Goal: Navigation & Orientation: Understand site structure

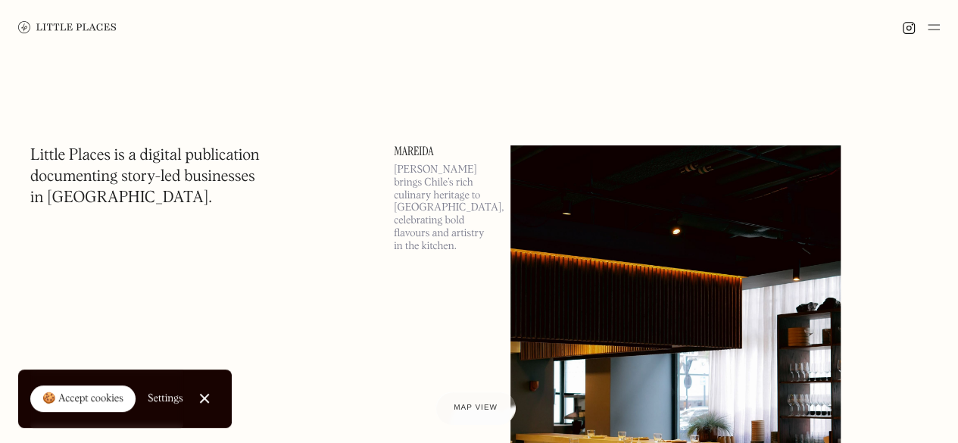
scroll to position [76, 0]
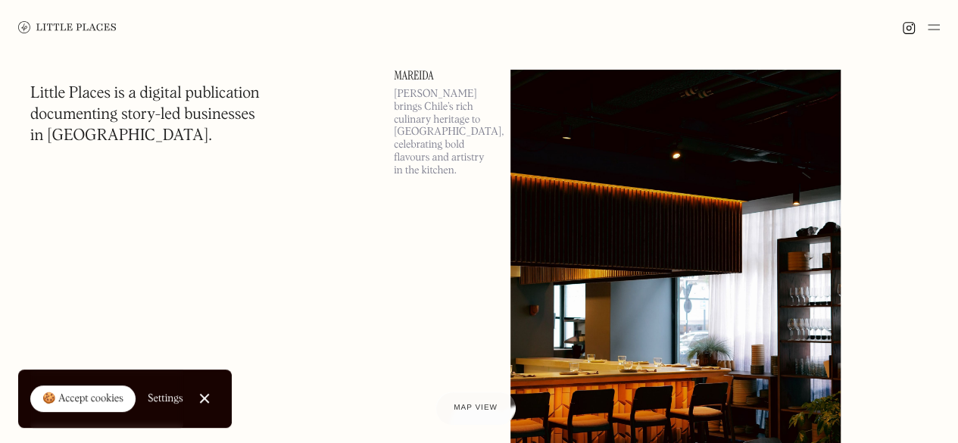
click at [102, 408] on link "🍪 Accept cookies" at bounding box center [82, 399] width 105 height 27
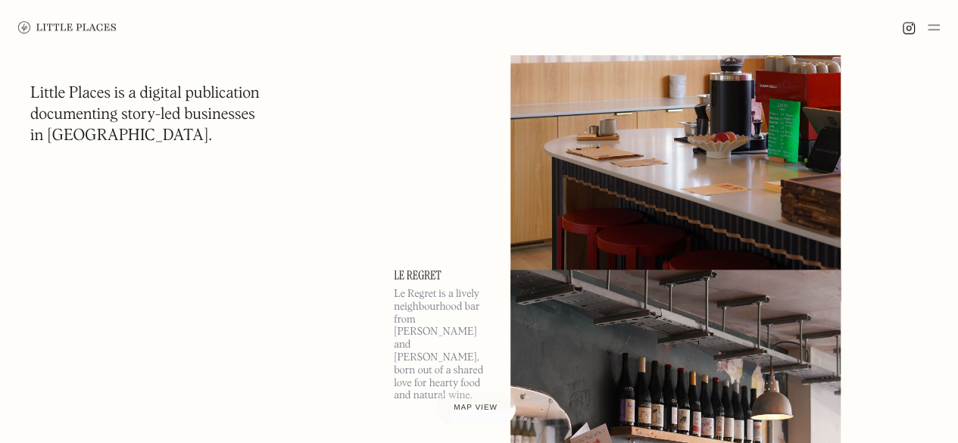
scroll to position [833, 0]
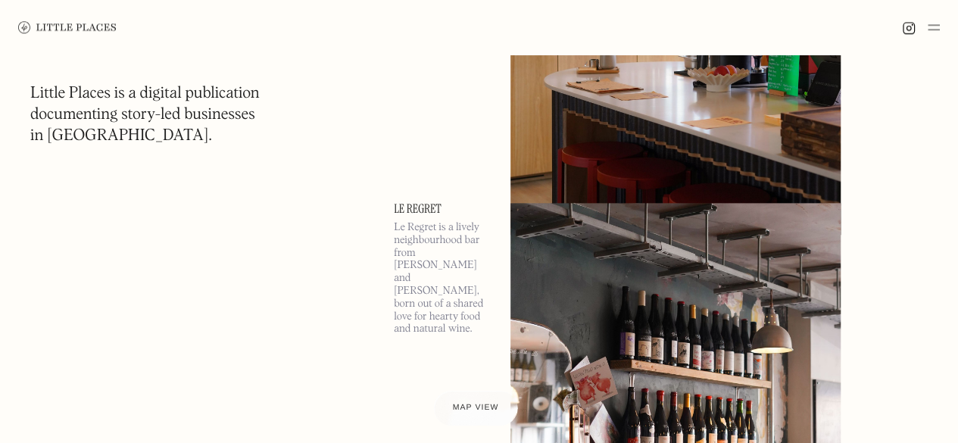
click at [464, 403] on div "Map view" at bounding box center [476, 409] width 46 height 16
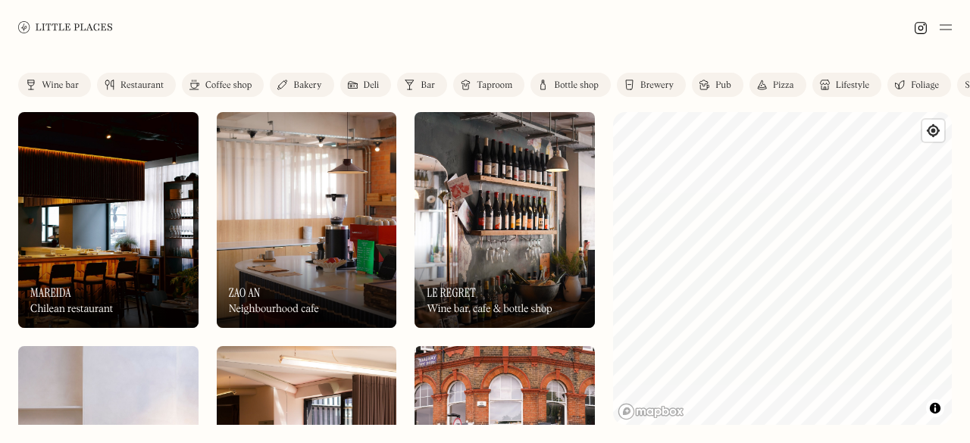
click at [45, 29] on img at bounding box center [65, 26] width 95 height 11
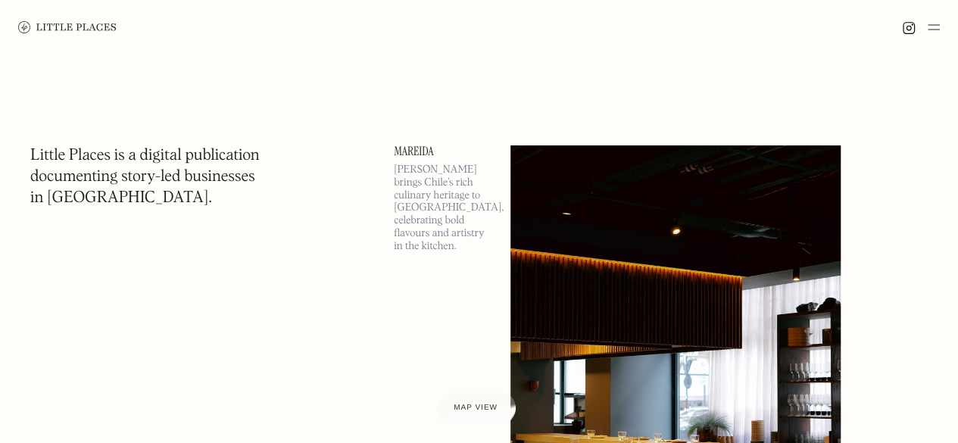
click at [930, 33] on img at bounding box center [934, 27] width 12 height 18
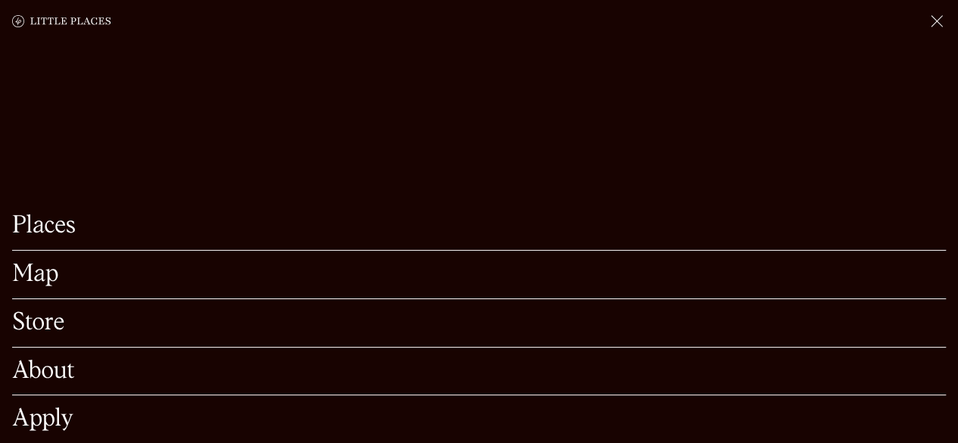
click at [73, 214] on link "Places" at bounding box center [479, 225] width 934 height 23
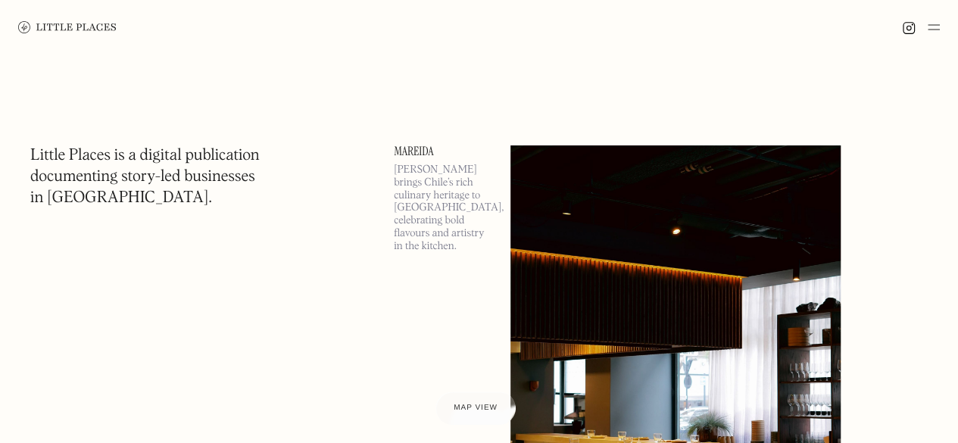
click at [935, 25] on img at bounding box center [934, 27] width 12 height 18
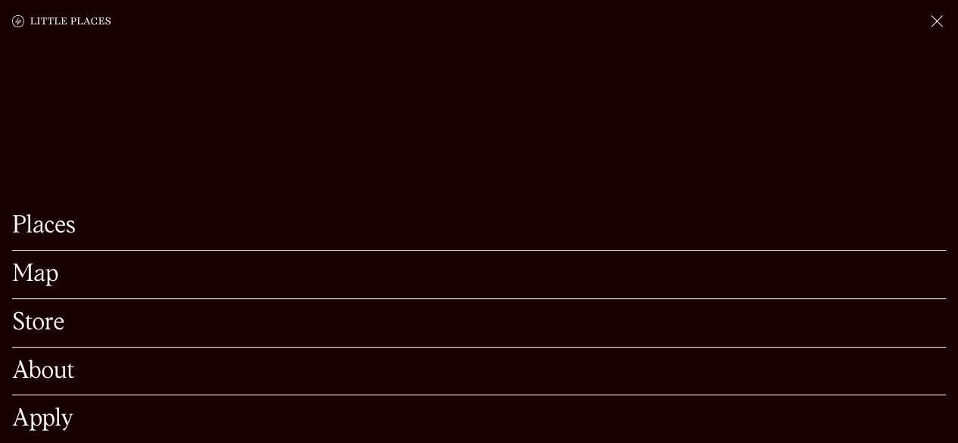
scroll to position [303, 0]
click at [55, 214] on link "Places" at bounding box center [479, 225] width 934 height 23
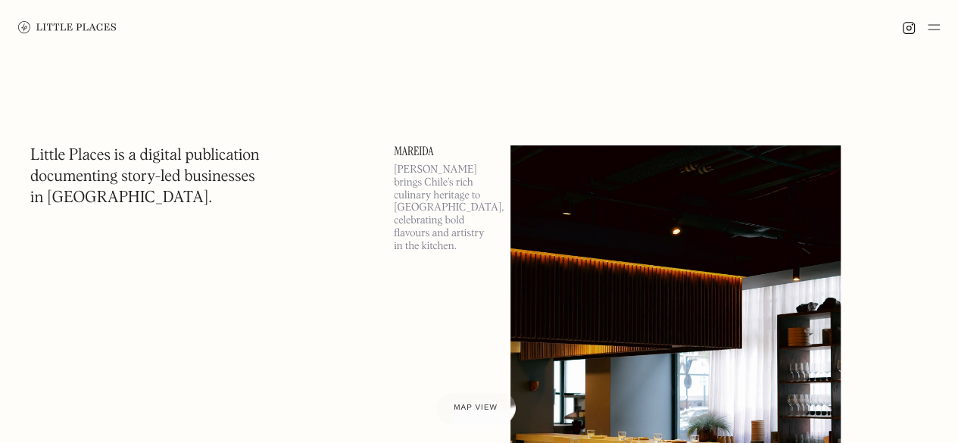
click at [932, 28] on img at bounding box center [934, 27] width 12 height 18
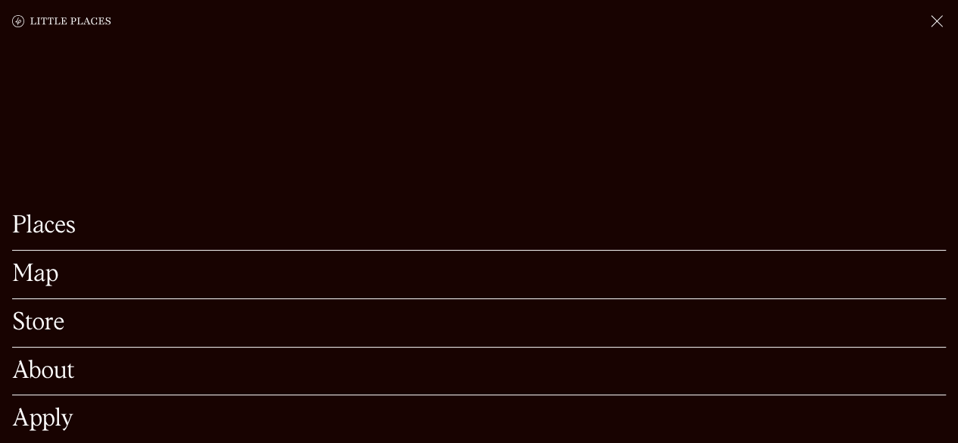
click at [67, 360] on link "About" at bounding box center [479, 371] width 934 height 23
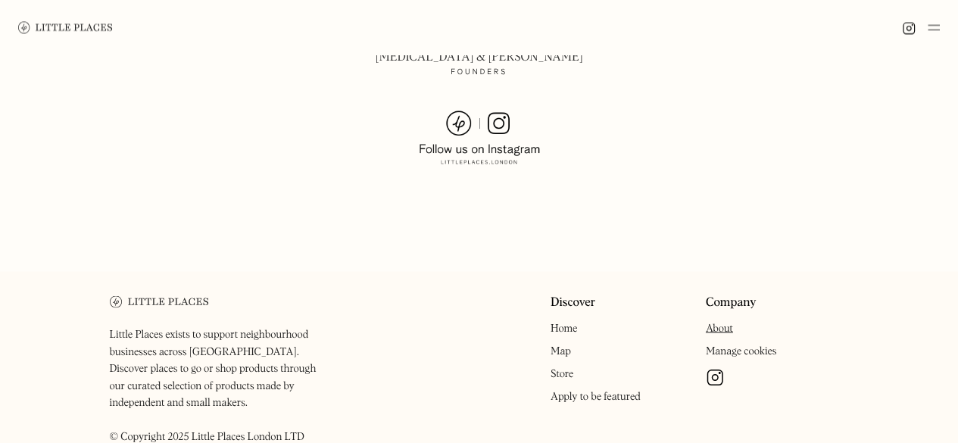
scroll to position [1235, 0]
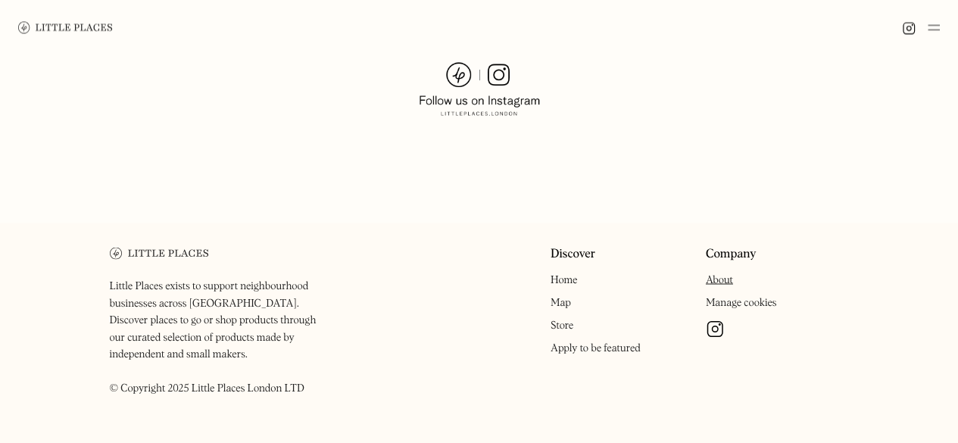
click at [76, 27] on img at bounding box center [65, 26] width 95 height 11
